Goal: Task Accomplishment & Management: Use online tool/utility

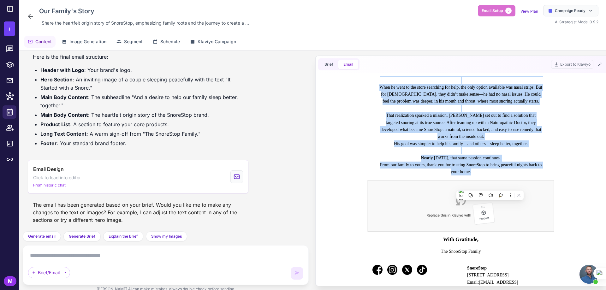
scroll to position [443, 0]
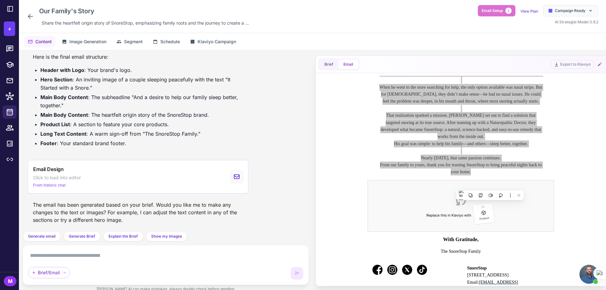
click at [278, 160] on div "I have successfully edited the hero image with the headline from your brief. I …" at bounding box center [166, 176] width 276 height 33
click at [550, 10] on div at bounding box center [550, 11] width 4 height 4
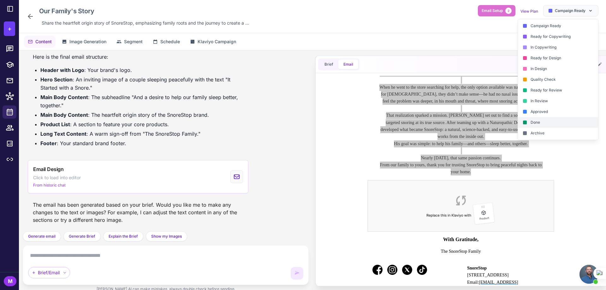
click at [536, 128] on div "Done" at bounding box center [558, 133] width 80 height 11
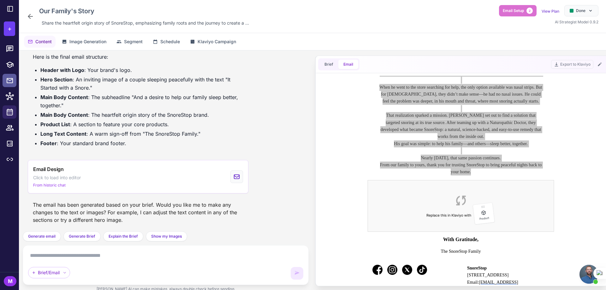
click at [7, 82] on icon at bounding box center [10, 80] width 6 height 5
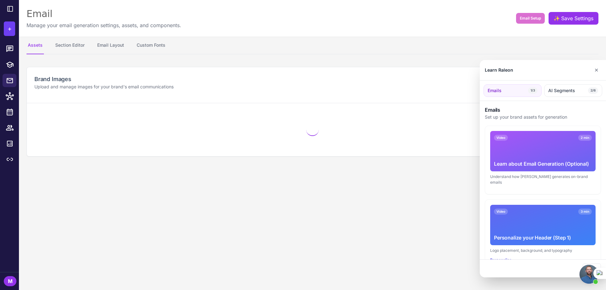
click at [9, 112] on div at bounding box center [303, 145] width 606 height 290
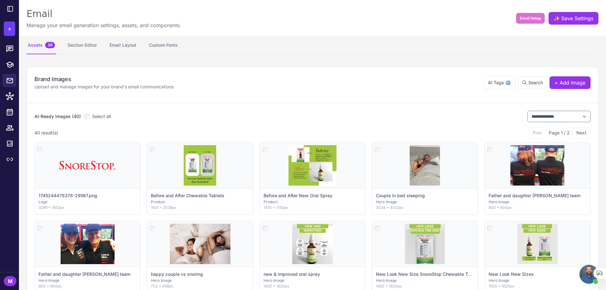
click at [9, 112] on icon at bounding box center [10, 112] width 8 height 8
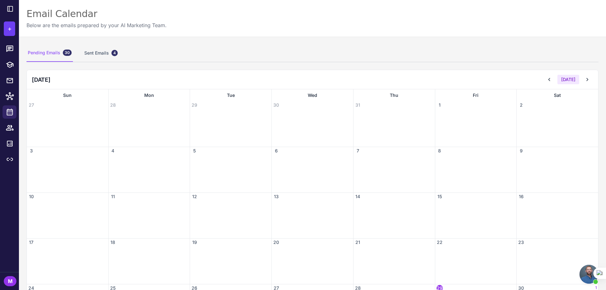
scroll to position [93, 0]
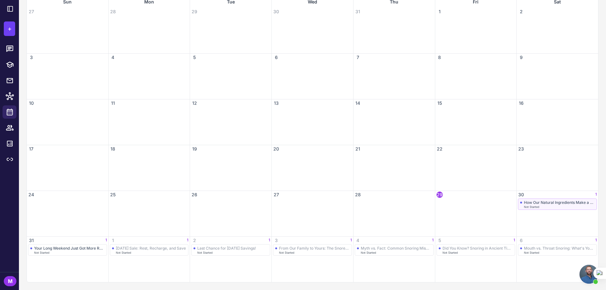
click at [539, 201] on div "How Our Natural Ingredients Make a Difference" at bounding box center [559, 202] width 71 height 5
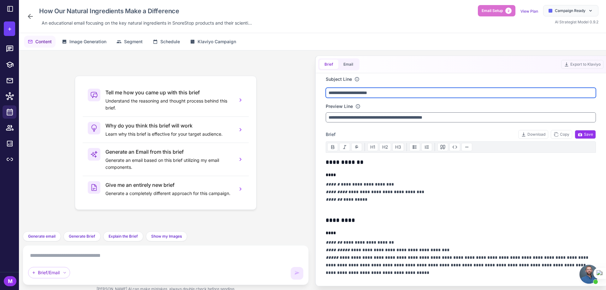
drag, startPoint x: 355, startPoint y: 92, endPoint x: 344, endPoint y: 93, distance: 11.7
click at [344, 93] on input "**********" at bounding box center [461, 93] width 270 height 10
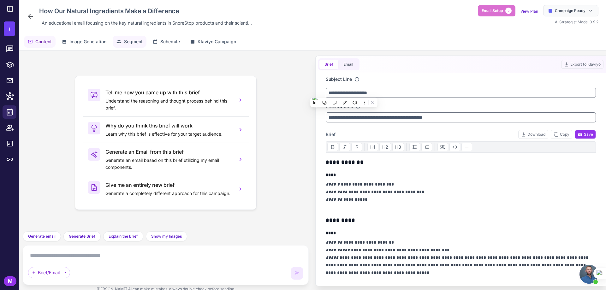
click at [131, 40] on span "Segment" at bounding box center [133, 41] width 19 height 7
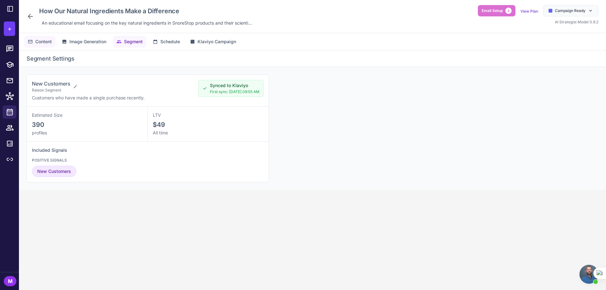
click at [43, 41] on span "Content" at bounding box center [43, 41] width 16 height 7
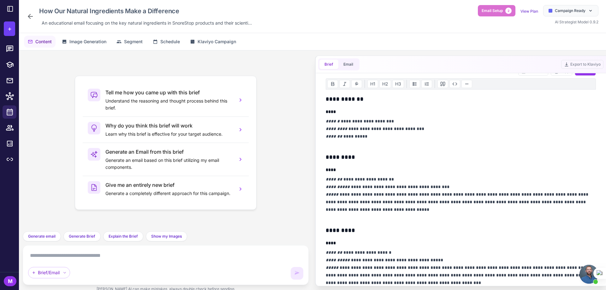
scroll to position [126, 0]
